Goal: Use online tool/utility: Utilize a website feature to perform a specific function

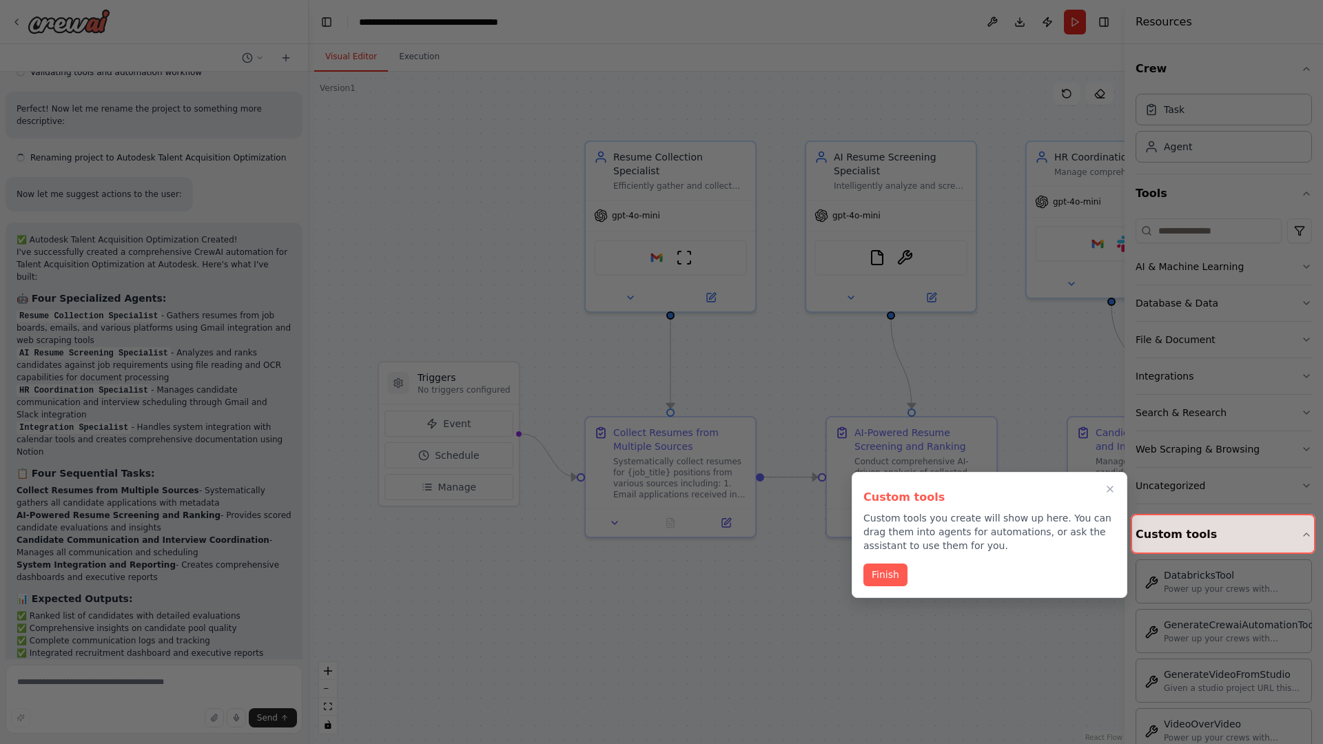
scroll to position [1935, 0]
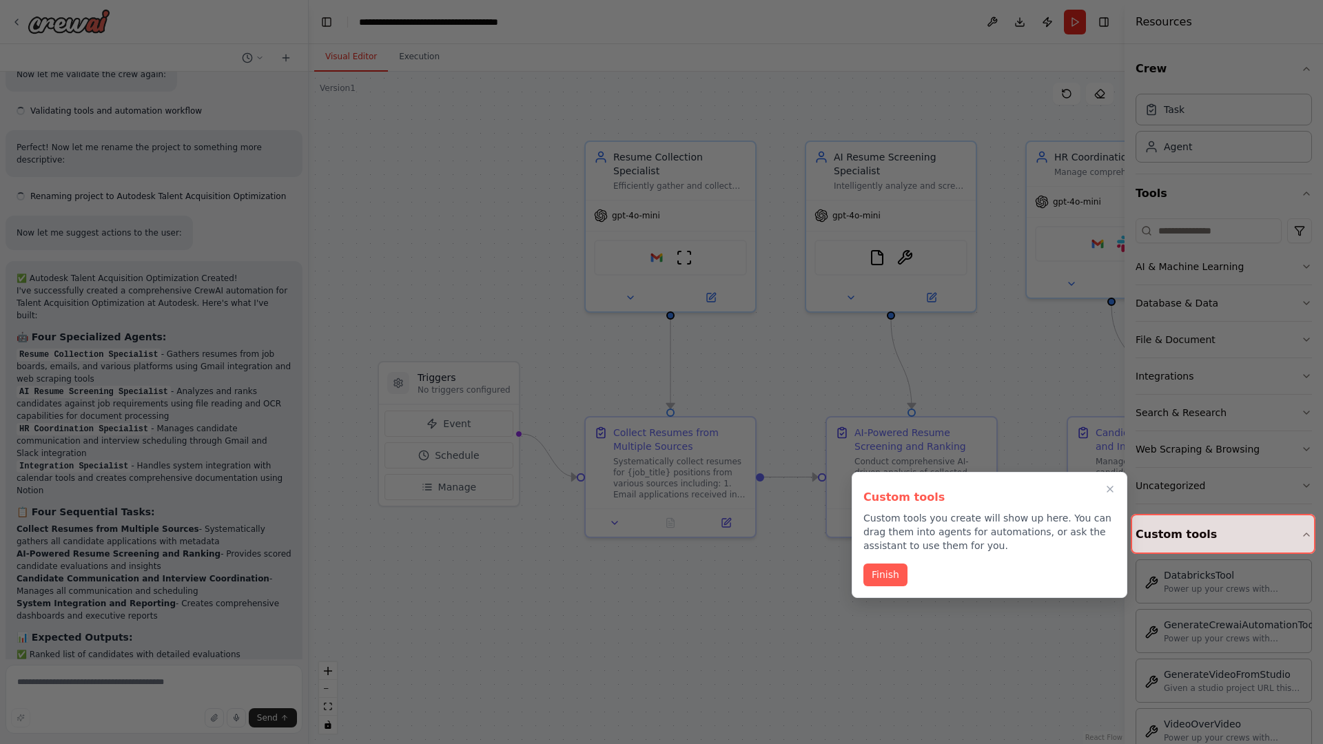
scroll to position [1935, 0]
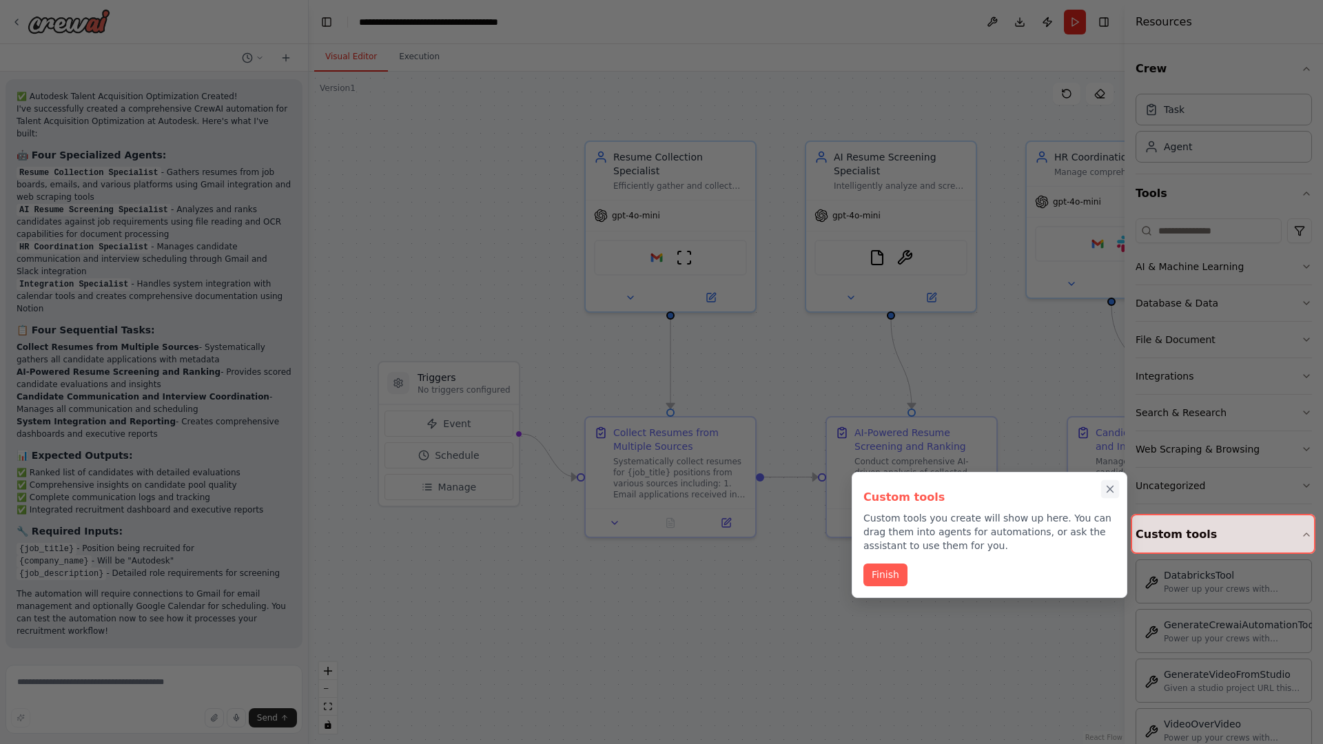
click at [1110, 489] on icon "Close walkthrough" at bounding box center [1110, 489] width 6 height 6
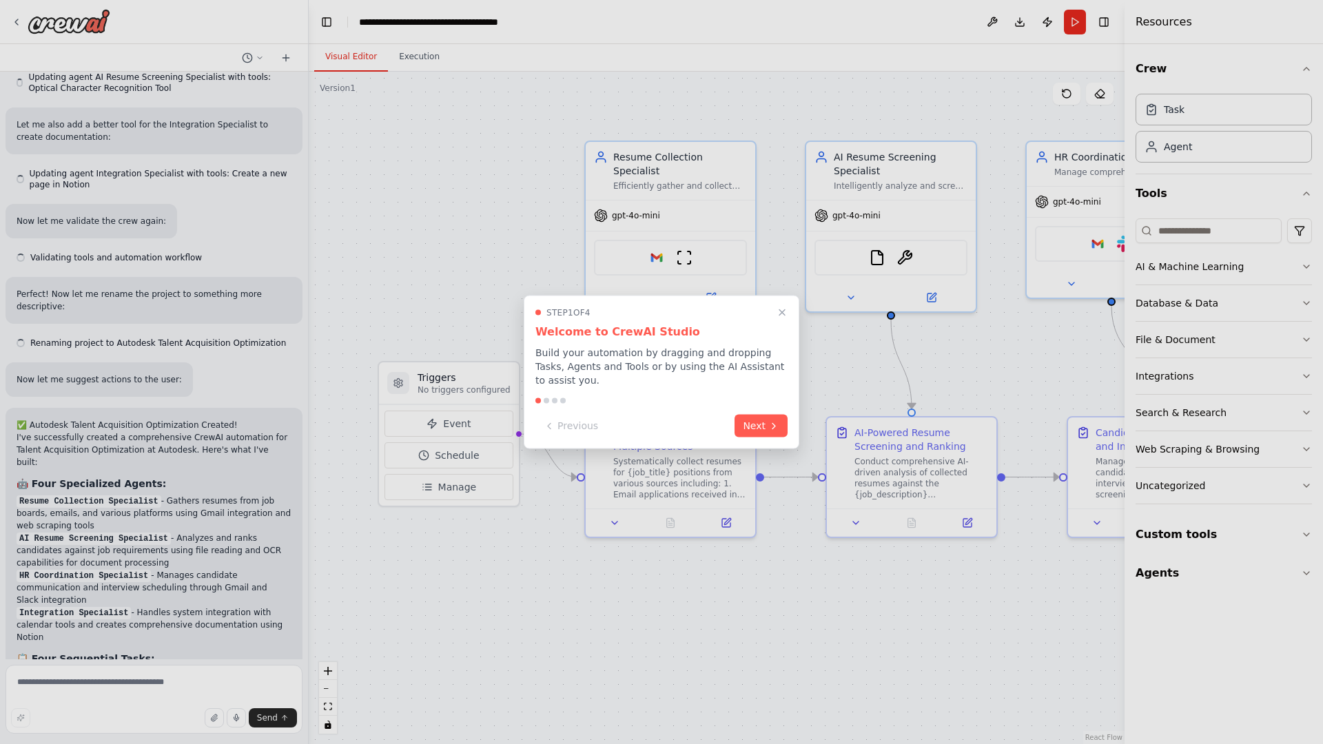
scroll to position [1935, 0]
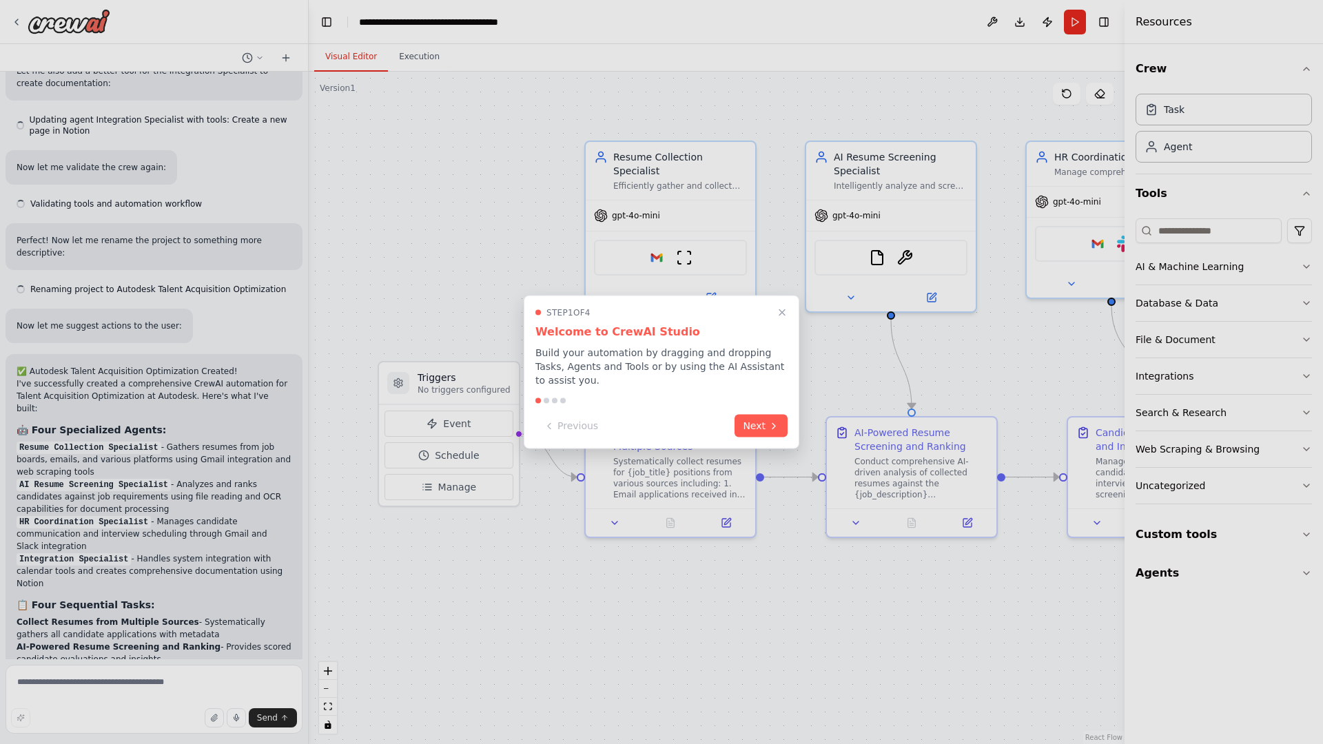
scroll to position [1935, 0]
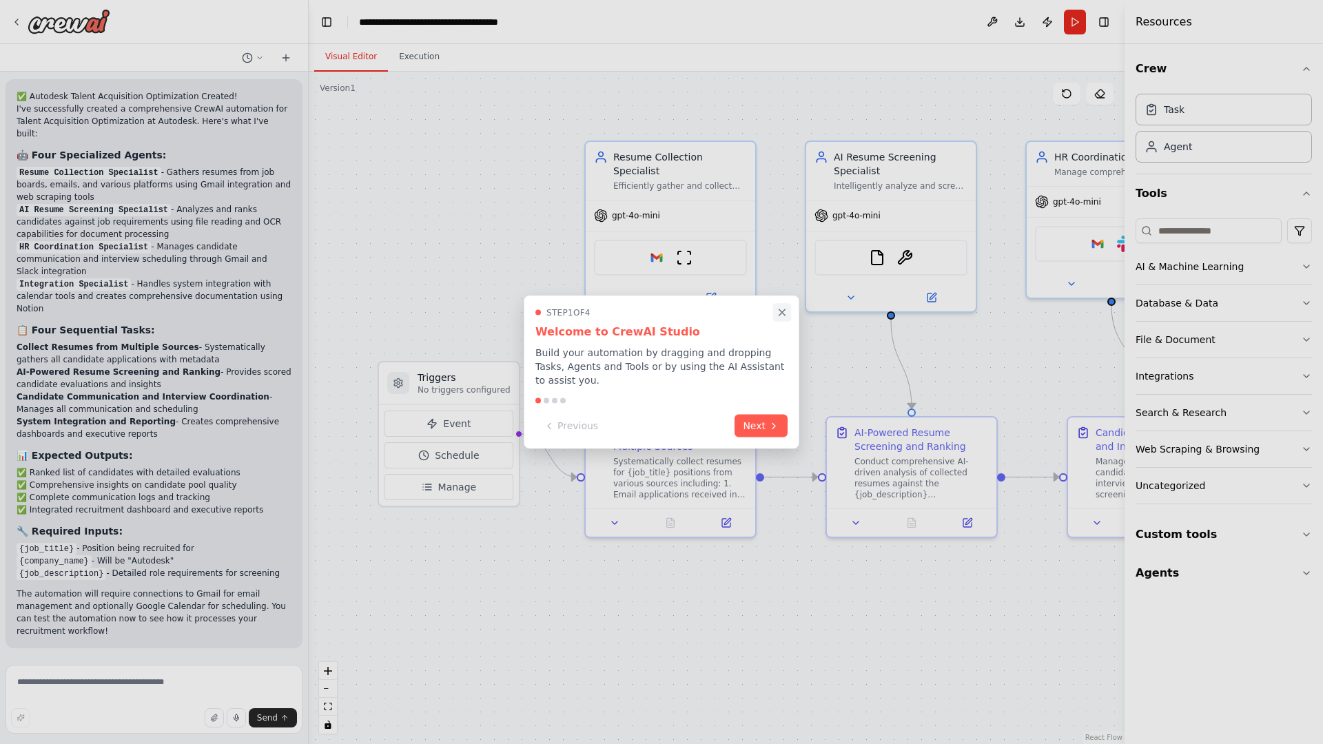
click at [782, 312] on icon "Close walkthrough" at bounding box center [782, 312] width 6 height 6
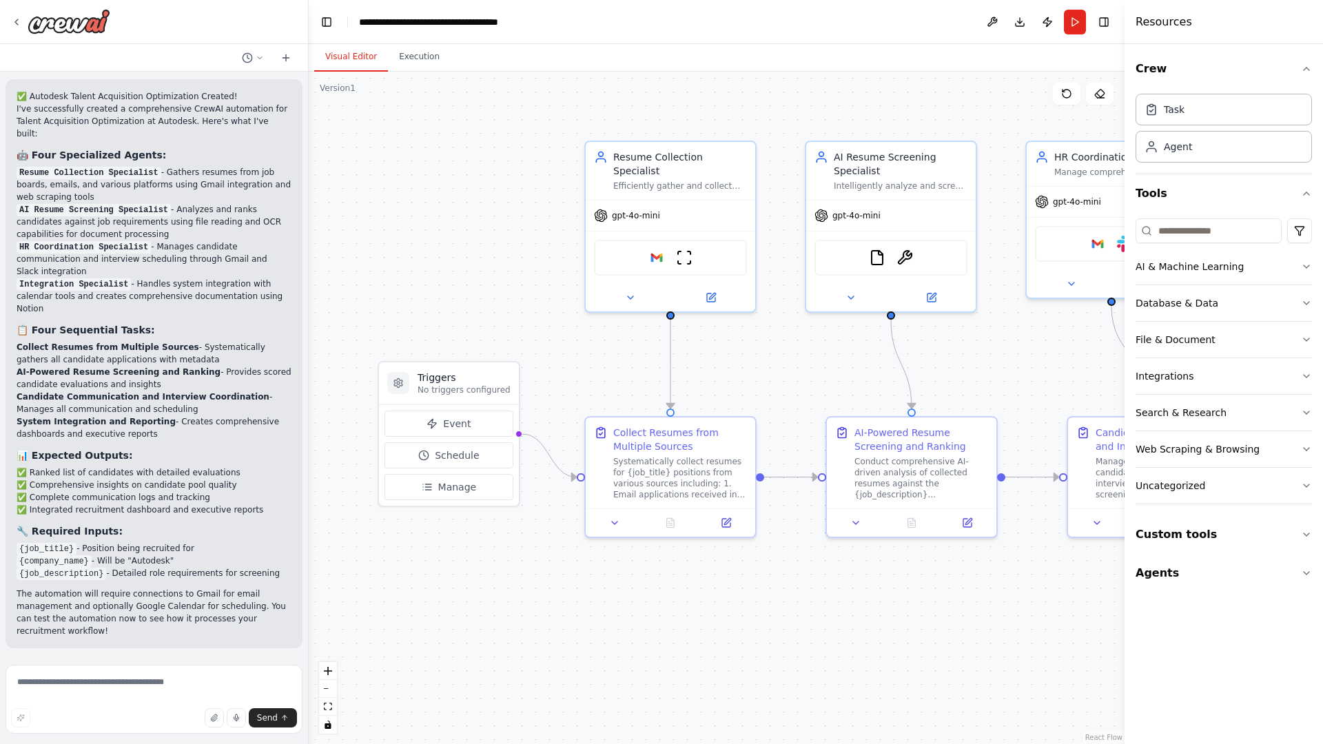
scroll to position [0, 0]
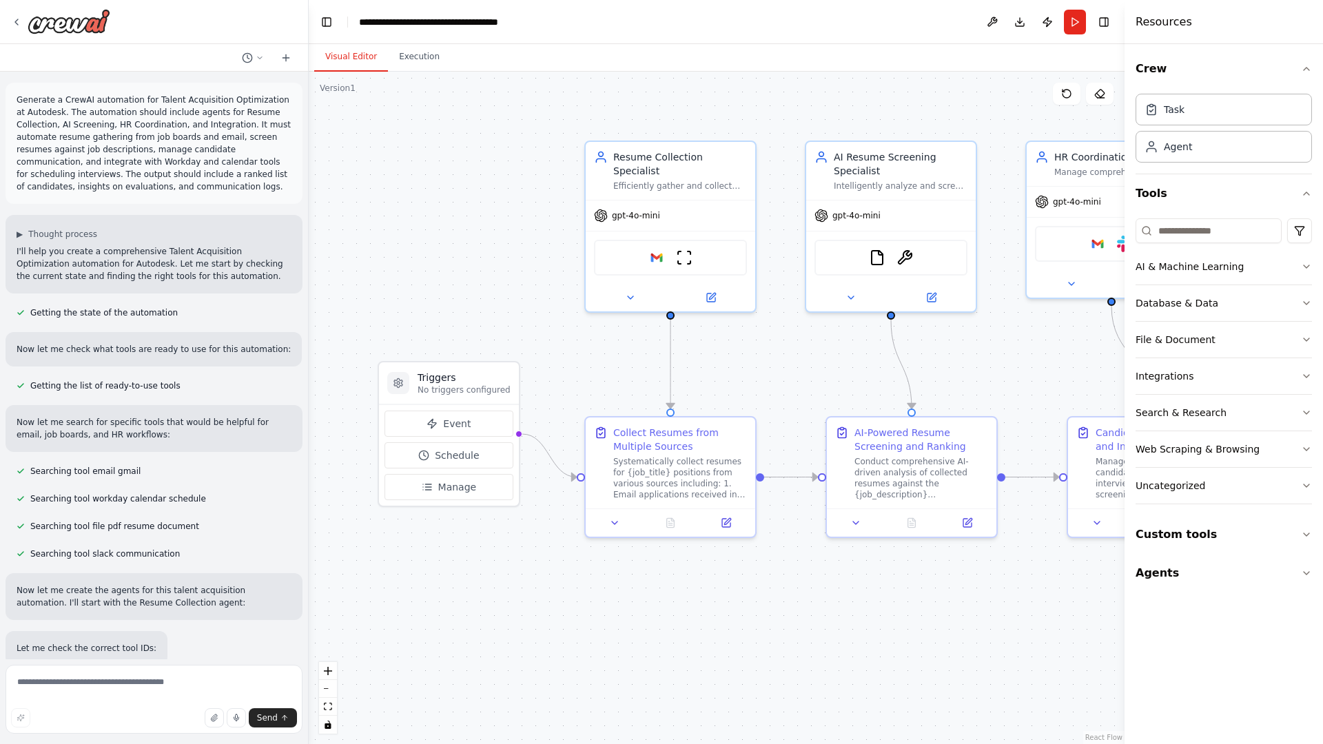
click at [19, 96] on p "Generate a CrewAI automation for Talent Acquisition Optimization at Autodesk. T…" at bounding box center [154, 143] width 275 height 99
click at [406, 152] on div ".deletable-edge-delete-btn { width: 20px; height: 20px; border: 0px solid #ffff…" at bounding box center [717, 408] width 816 height 672
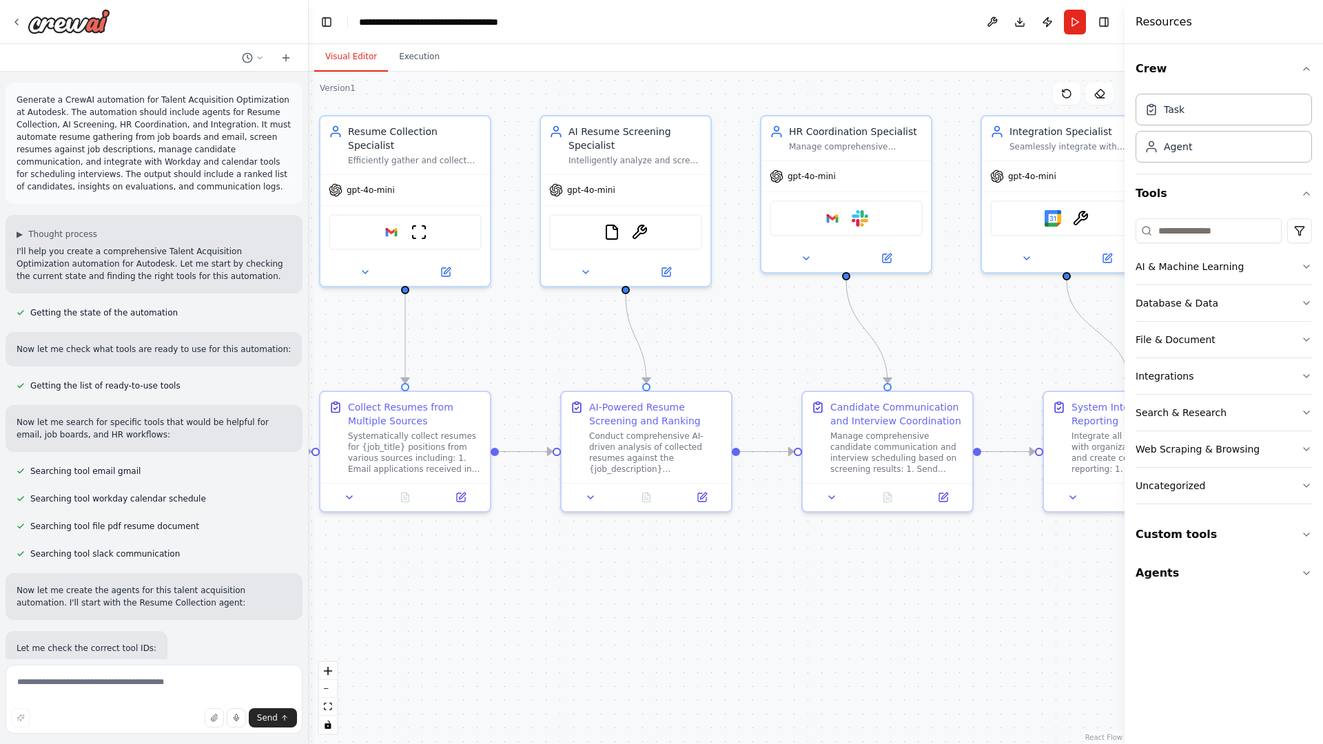
drag, startPoint x: 482, startPoint y: 623, endPoint x: 193, endPoint y: 595, distance: 290.7
click at [193, 595] on div "Generate a CrewAI automation for Talent Acquisition Optimization at Autodesk. T…" at bounding box center [661, 372] width 1323 height 744
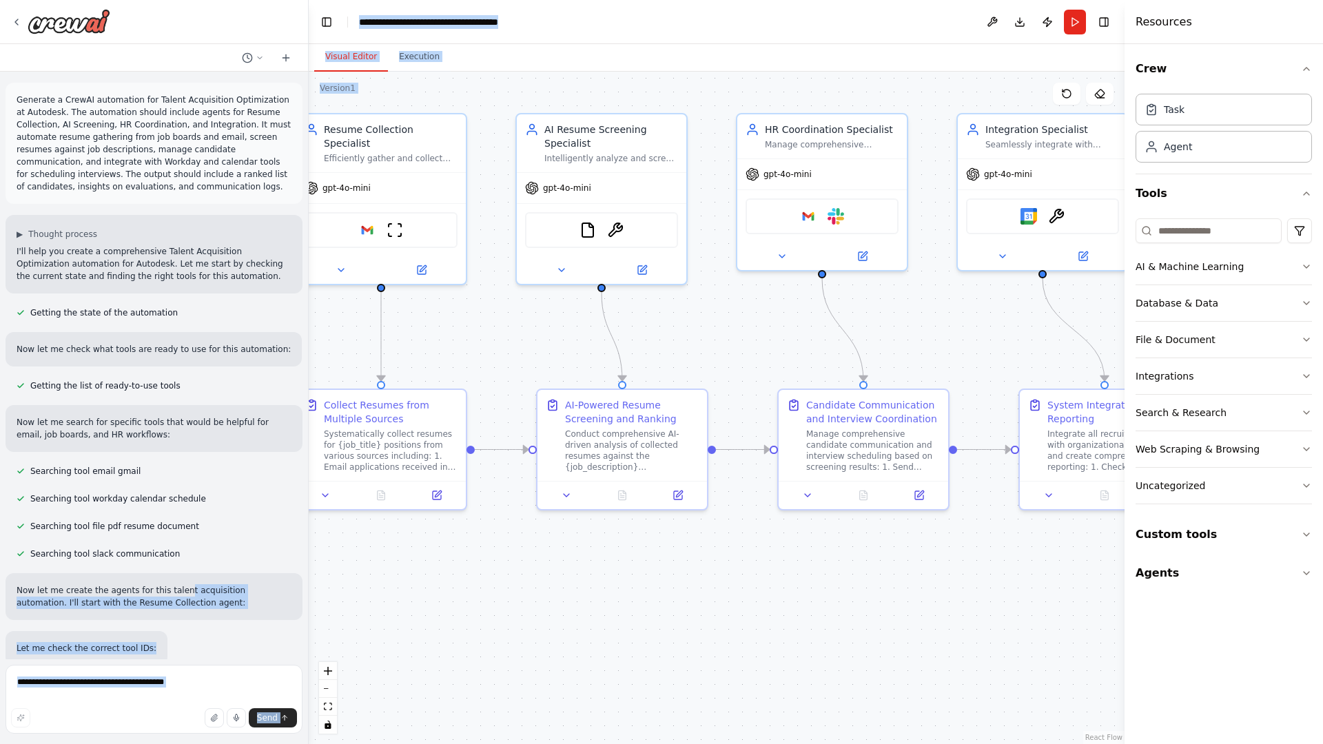
drag, startPoint x: 193, startPoint y: 595, endPoint x: 455, endPoint y: 367, distance: 347.7
click at [455, 367] on div "Generate a CrewAI automation for Talent Acquisition Optimization at Autodesk. T…" at bounding box center [661, 372] width 1323 height 744
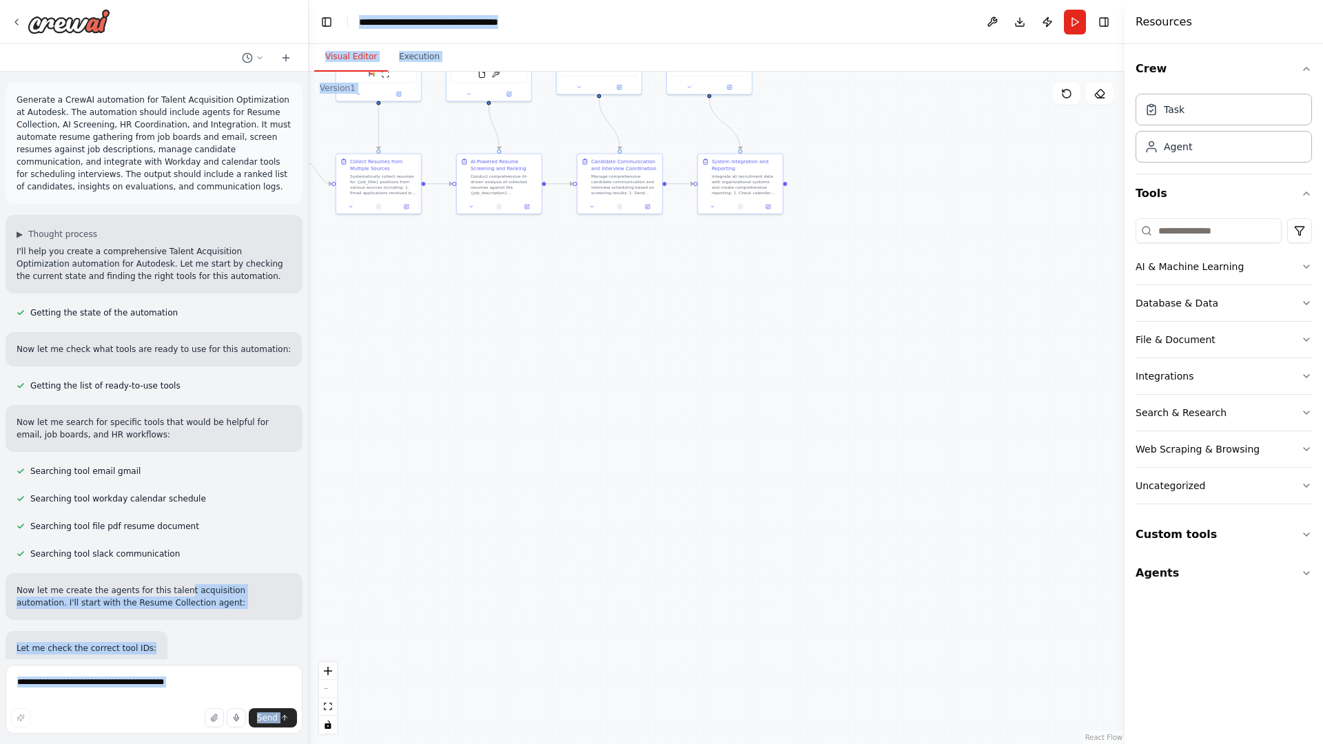
drag, startPoint x: 553, startPoint y: 652, endPoint x: 380, endPoint y: 384, distance: 319.0
click at [380, 384] on div ".deletable-edge-delete-btn { width: 20px; height: 20px; border: 0px solid #ffff…" at bounding box center [717, 408] width 816 height 672
